Goal: Navigation & Orientation: Find specific page/section

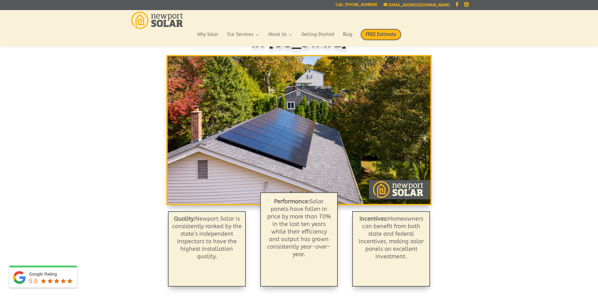
scroll to position [32, 0]
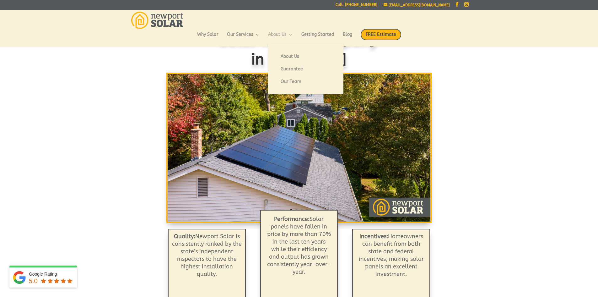
click at [276, 34] on link "About Us" at bounding box center [280, 37] width 25 height 11
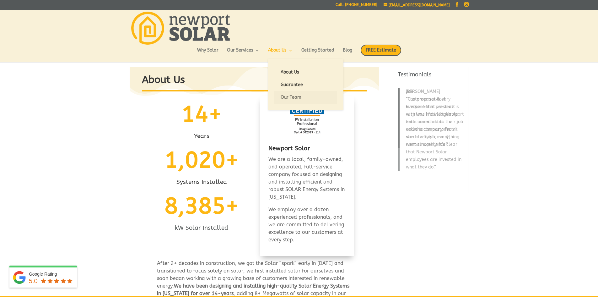
click at [287, 97] on link "Our Team" at bounding box center [306, 97] width 63 height 13
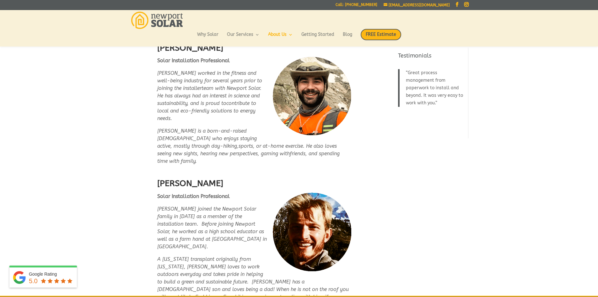
scroll to position [1488, 0]
